Goal: Find specific page/section: Find specific page/section

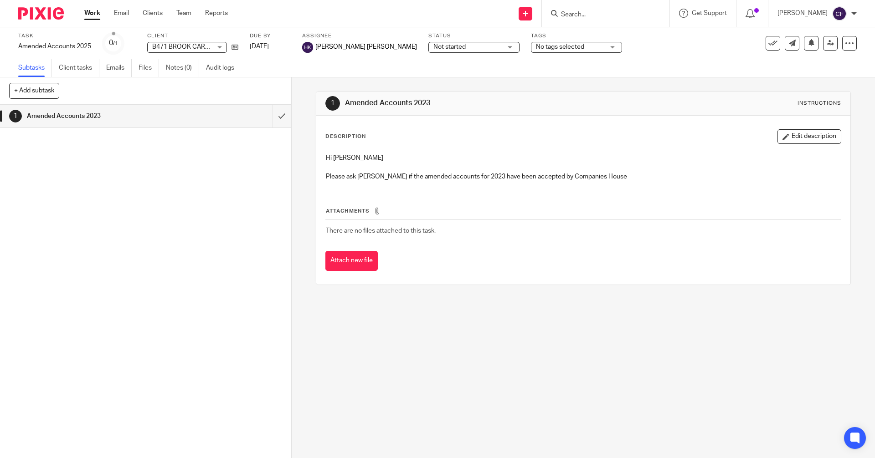
click at [599, 12] on input "Search" at bounding box center [601, 15] width 82 height 8
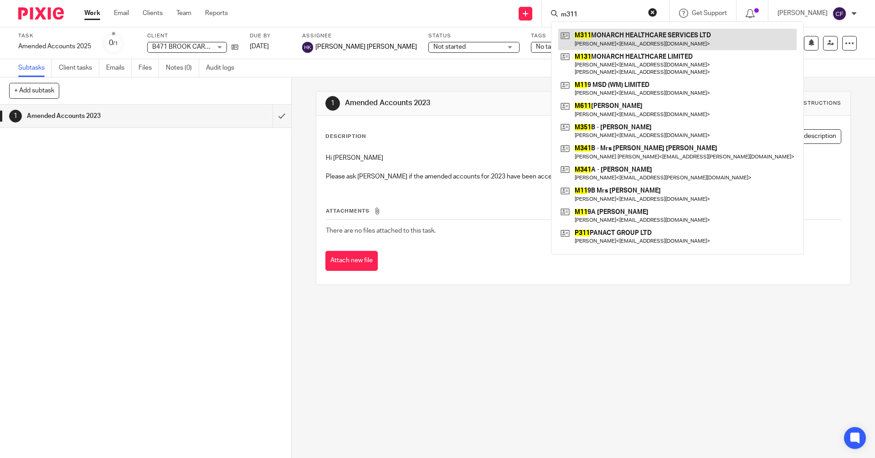
type input "m311"
click at [632, 39] on link at bounding box center [677, 39] width 238 height 21
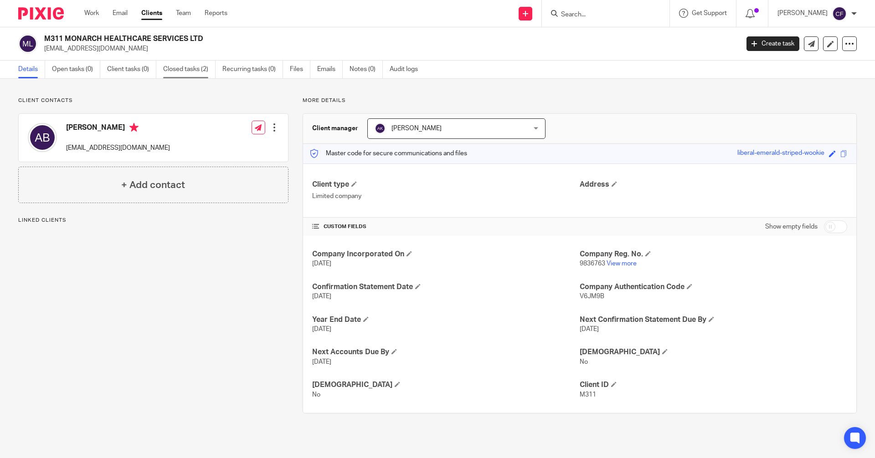
click at [180, 67] on link "Closed tasks (2)" at bounding box center [189, 70] width 52 height 18
click at [196, 67] on link "Closed tasks (2)" at bounding box center [189, 70] width 52 height 18
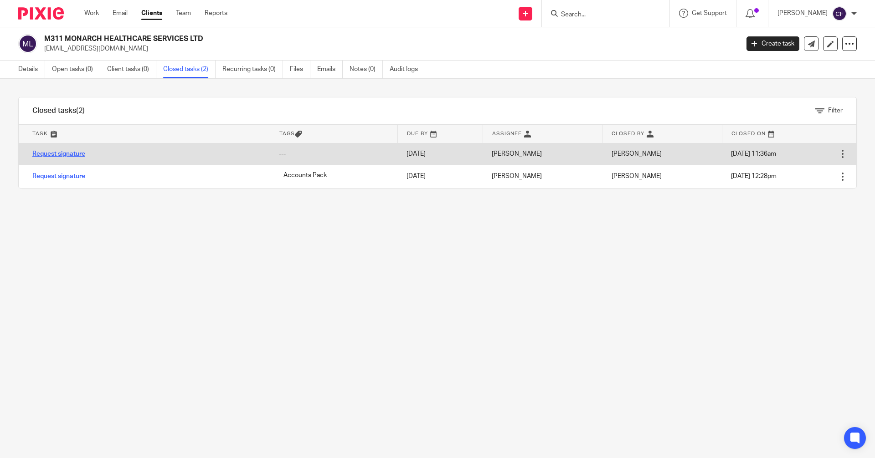
click at [62, 155] on link "Request signature" at bounding box center [58, 154] width 53 height 6
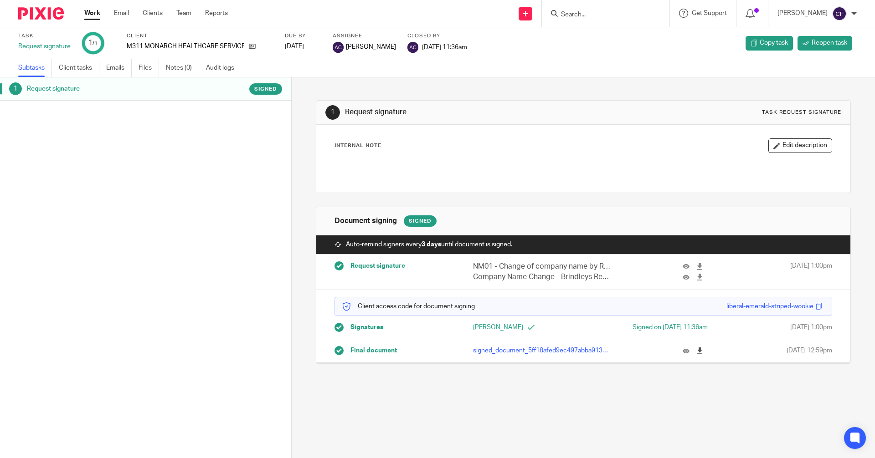
click at [696, 350] on icon at bounding box center [699, 351] width 7 height 7
